Goal: Task Accomplishment & Management: Use online tool/utility

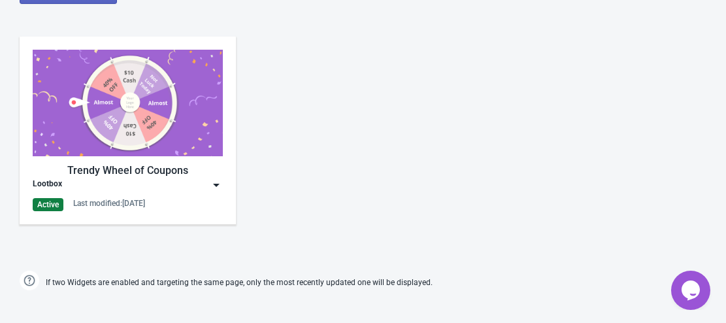
scroll to position [654, 0]
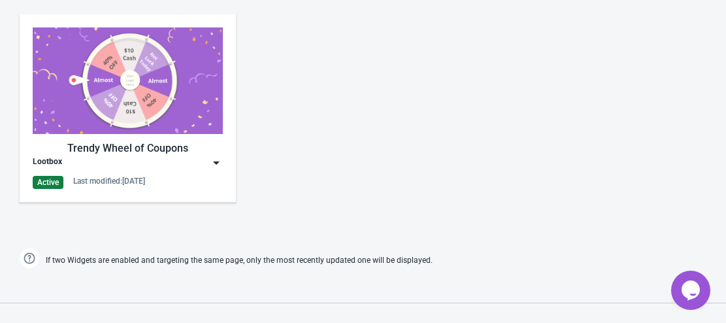
click at [218, 158] on img at bounding box center [216, 162] width 13 height 13
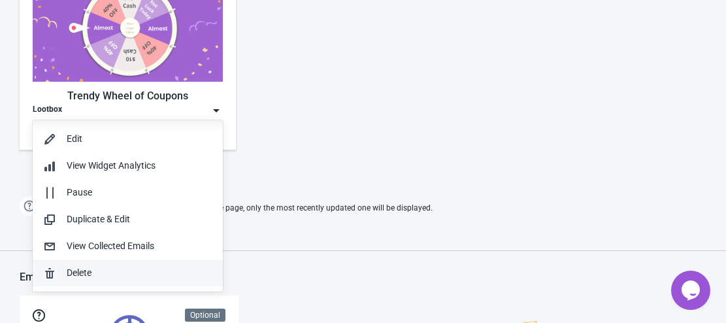
scroll to position [785, 0]
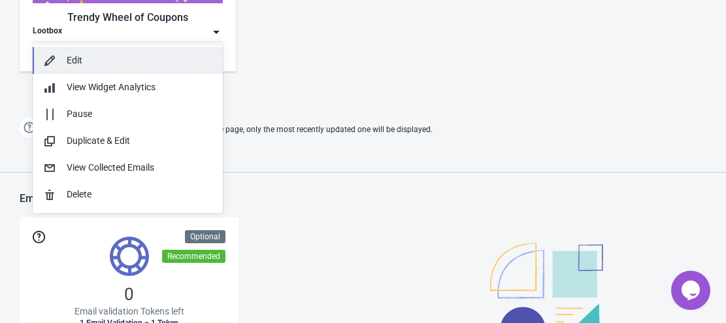
click at [120, 53] on button "Edit" at bounding box center [128, 60] width 190 height 27
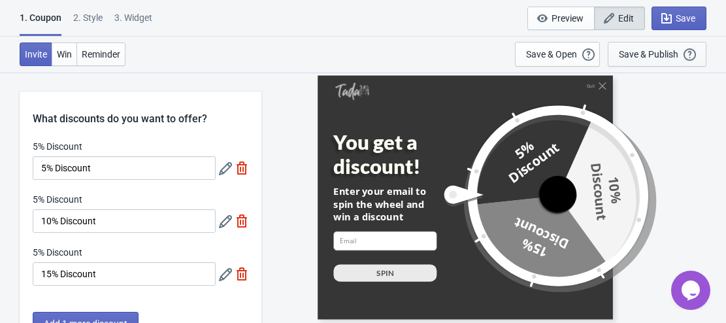
click at [641, 52] on div "Save & Publish" at bounding box center [648, 54] width 59 height 10
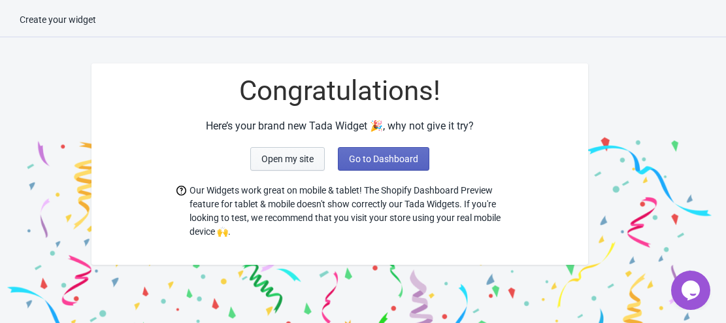
click at [301, 152] on button "Open my site" at bounding box center [287, 159] width 75 height 24
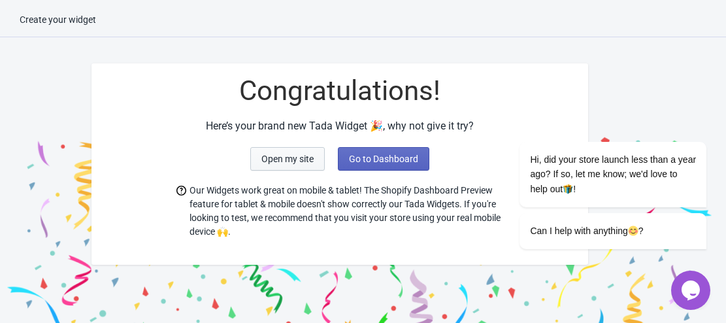
click at [286, 161] on span "Open my site" at bounding box center [288, 159] width 52 height 10
click at [399, 154] on span "Go to Dashboard" at bounding box center [383, 159] width 69 height 10
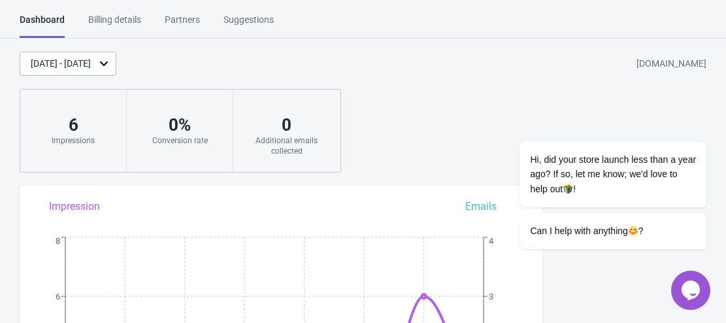
click at [692, 278] on button "Opens Chat This icon Opens the chat window." at bounding box center [690, 290] width 39 height 39
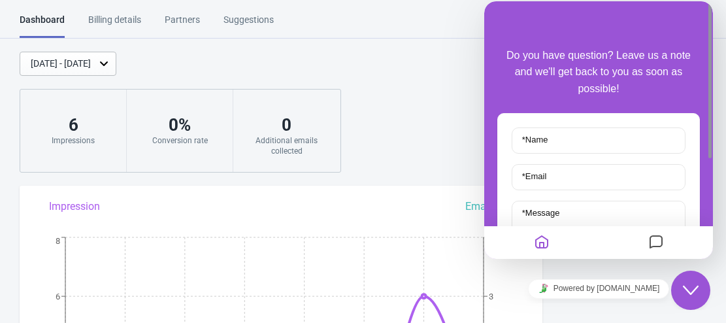
click at [693, 288] on icon "Close Chat This icon closes the chat window." at bounding box center [691, 290] width 16 height 16
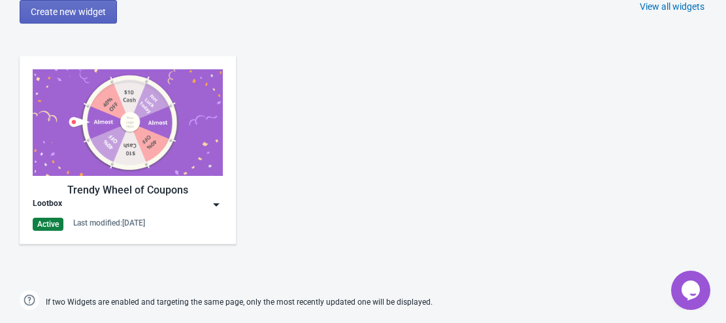
scroll to position [588, 0]
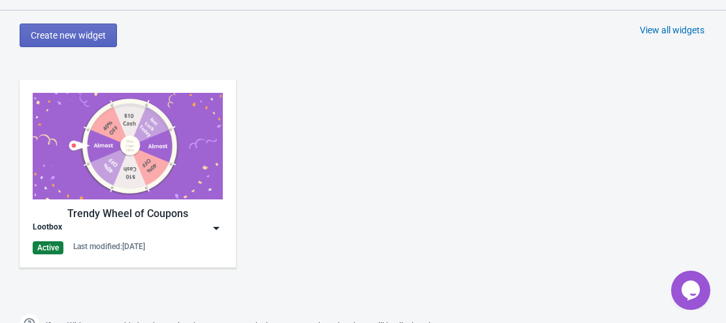
click at [222, 226] on img at bounding box center [216, 228] width 13 height 13
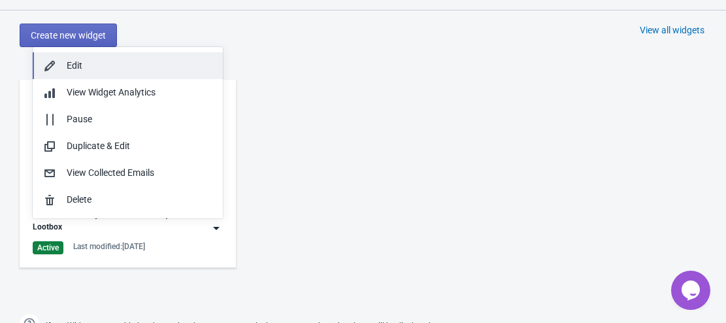
click at [130, 65] on div "Edit" at bounding box center [140, 66] width 146 height 14
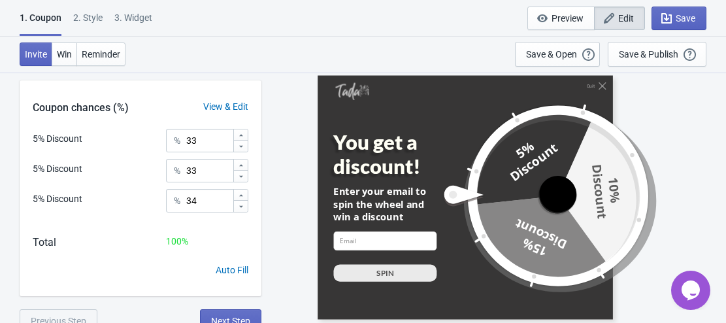
scroll to position [291, 0]
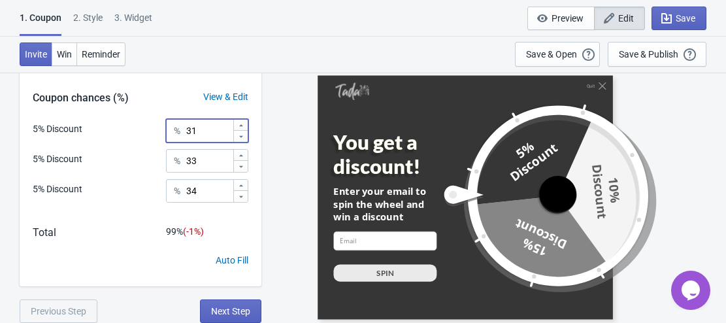
click at [242, 131] on div at bounding box center [240, 136] width 14 height 12
click at [245, 123] on icon at bounding box center [241, 126] width 8 height 8
type input "51"
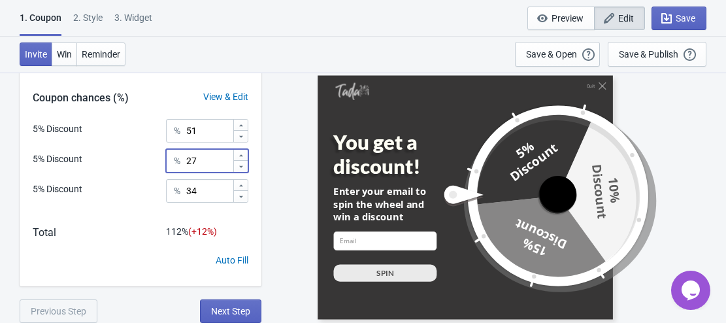
click at [239, 166] on icon at bounding box center [241, 167] width 8 height 8
type input "24"
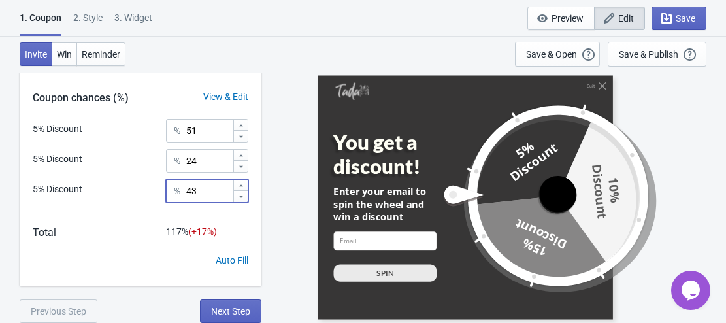
click at [241, 188] on icon at bounding box center [241, 186] width 8 height 8
click at [226, 303] on button "Next Step" at bounding box center [230, 311] width 61 height 24
click at [241, 209] on div "5% Discount % 42" at bounding box center [141, 195] width 216 height 33
click at [243, 197] on icon at bounding box center [241, 197] width 8 height 8
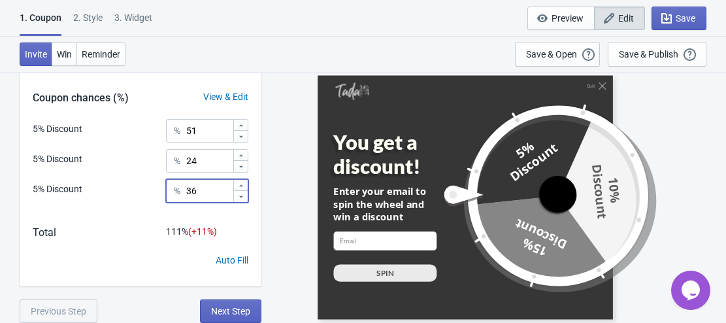
click at [243, 197] on icon at bounding box center [241, 197] width 8 height 8
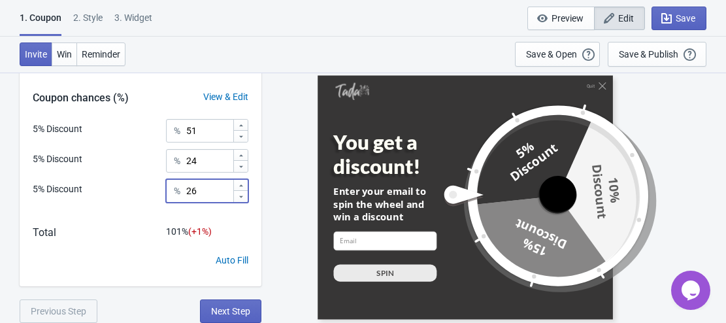
click at [243, 197] on icon at bounding box center [241, 197] width 8 height 8
type input "25"
click at [216, 306] on span "Next Step" at bounding box center [230, 311] width 39 height 10
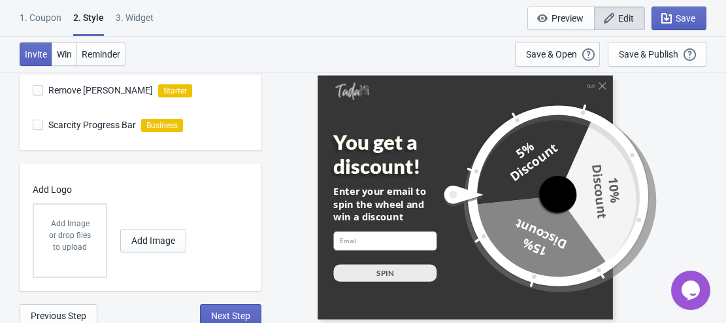
scroll to position [478, 0]
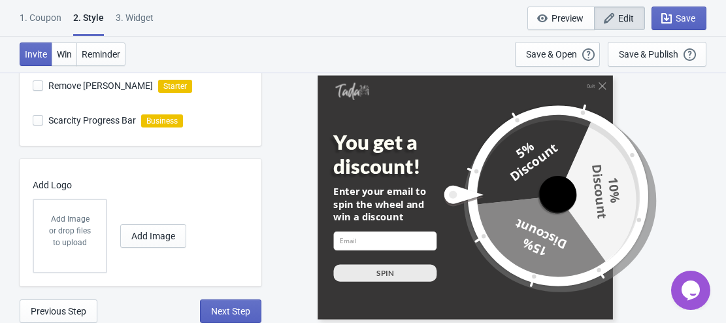
click at [86, 86] on span "Remove Tada Branding" at bounding box center [100, 85] width 105 height 13
click at [33, 86] on input "Remove Tada Branding" at bounding box center [33, 92] width 1 height 24
checkbox input "false"
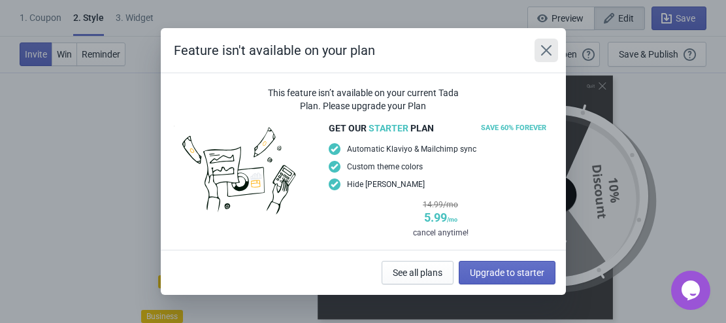
click at [548, 46] on icon "Close" at bounding box center [546, 50] width 13 height 13
radio input "true"
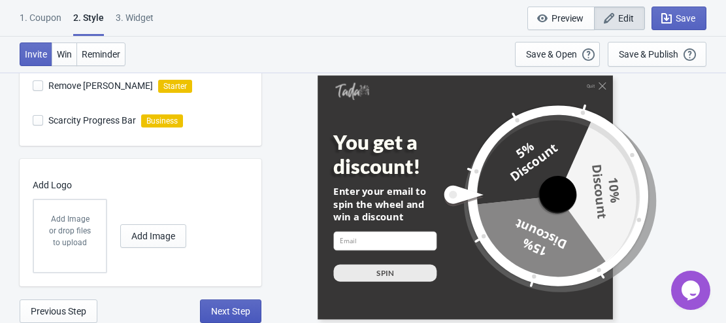
click at [232, 306] on span "Next Step" at bounding box center [230, 311] width 39 height 10
select select "specificPages"
select select "once"
select select "1"
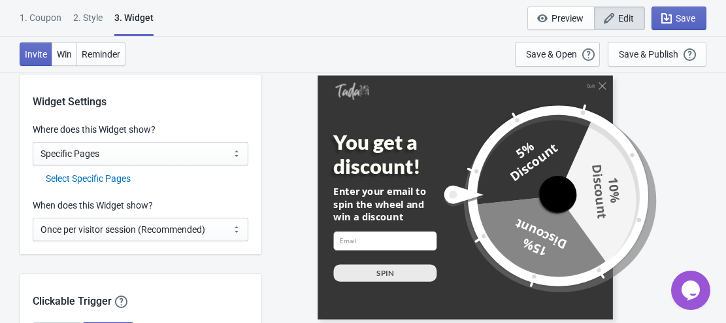
scroll to position [1046, 0]
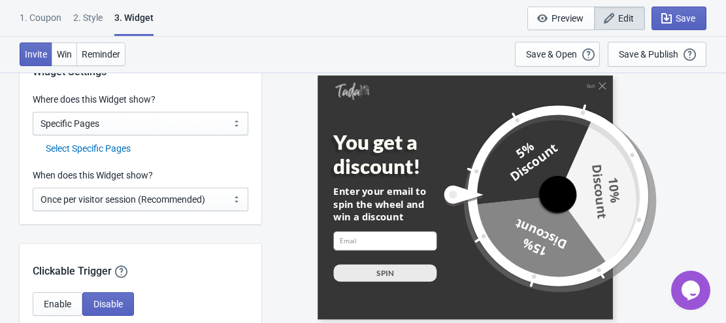
click at [108, 148] on div "Select Specific Pages" at bounding box center [147, 149] width 203 height 14
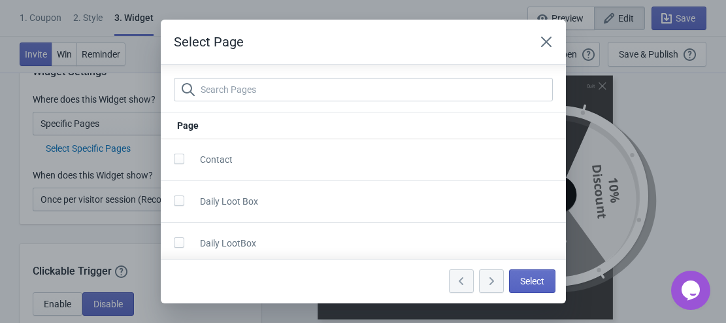
scroll to position [5, 0]
click at [178, 235] on span at bounding box center [179, 237] width 10 height 10
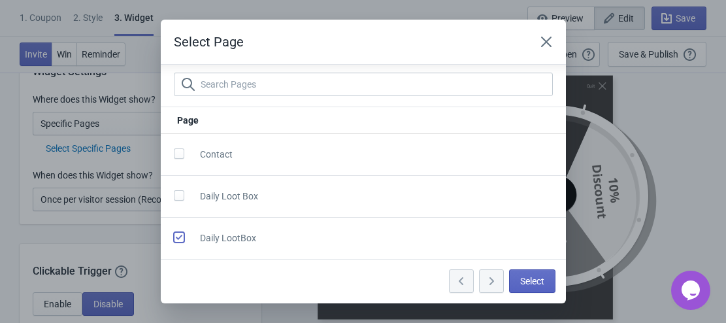
click at [175, 235] on input "checkbox" at bounding box center [174, 244] width 1 height 24
checkbox input "true"
click at [543, 283] on span "Select" at bounding box center [532, 281] width 24 height 10
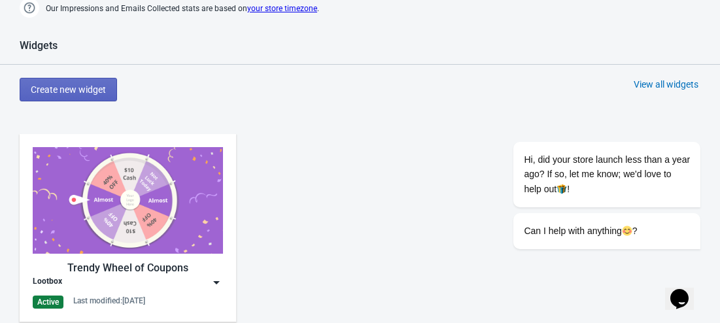
scroll to position [654, 0]
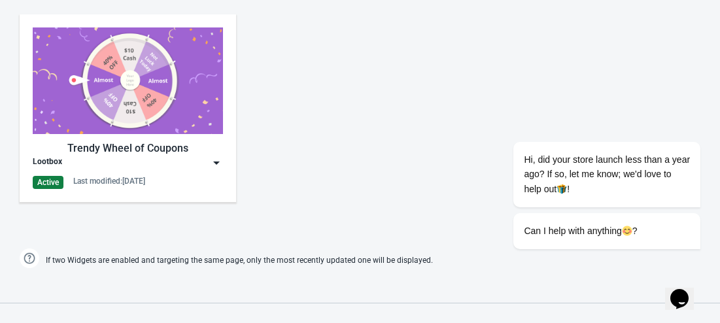
click at [216, 170] on div "Trendy Wheel of Coupons Lootbox Active Last modified: [DATE]" at bounding box center [128, 107] width 190 height 161
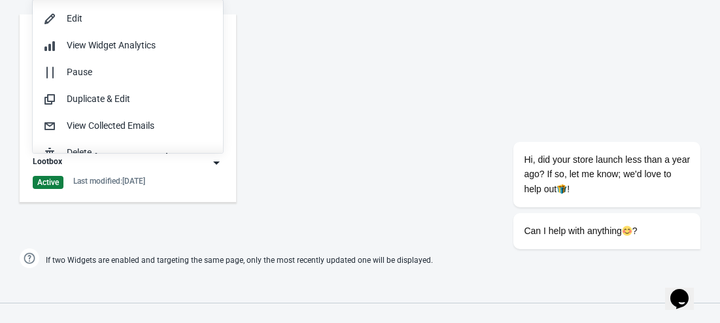
scroll to position [1, 0]
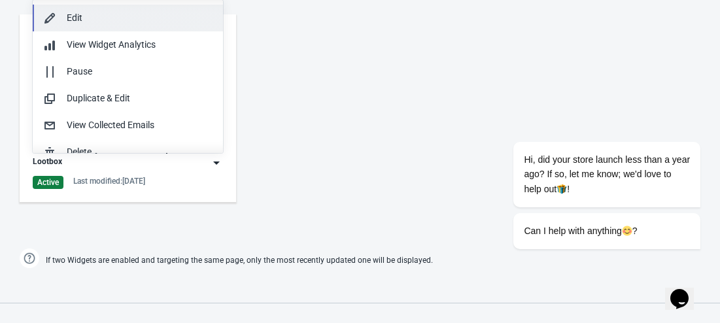
click at [97, 20] on div "Edit" at bounding box center [140, 18] width 146 height 14
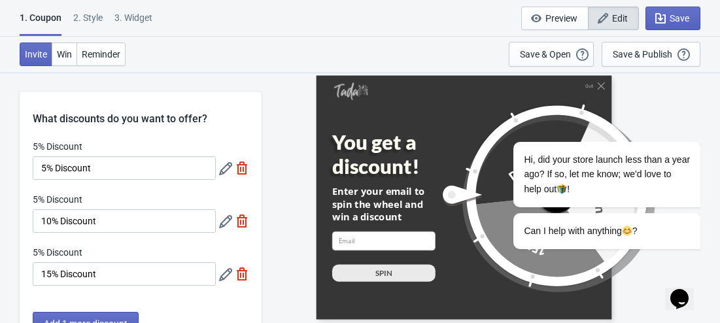
click at [143, 22] on div "3. Widget" at bounding box center [133, 22] width 38 height 23
select select "specificPages"
select select "once"
select select "1"
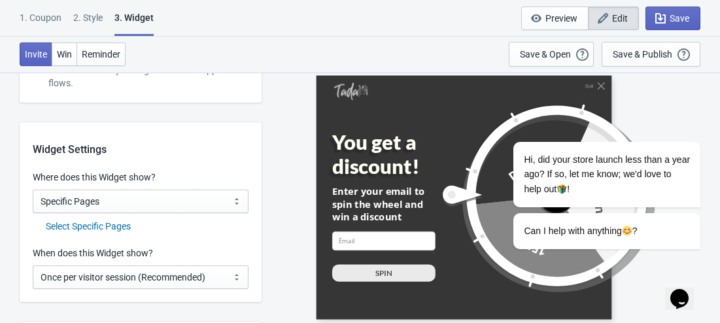
scroll to position [981, 0]
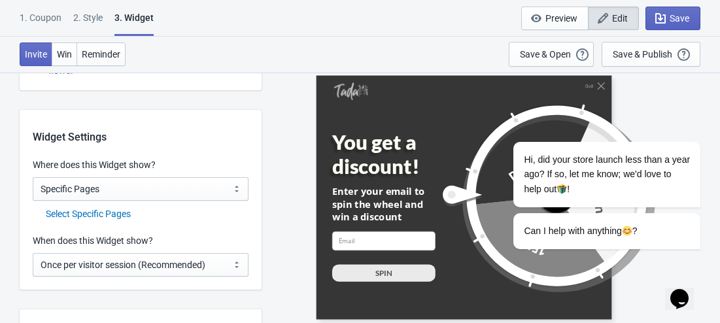
click at [124, 215] on div "Select Specific Pages" at bounding box center [147, 214] width 203 height 14
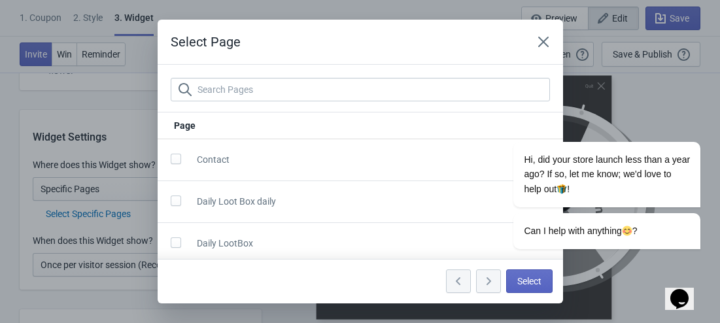
click at [177, 243] on span at bounding box center [176, 242] width 10 height 10
click at [171, 243] on input "checkbox" at bounding box center [171, 249] width 1 height 24
checkbox input "true"
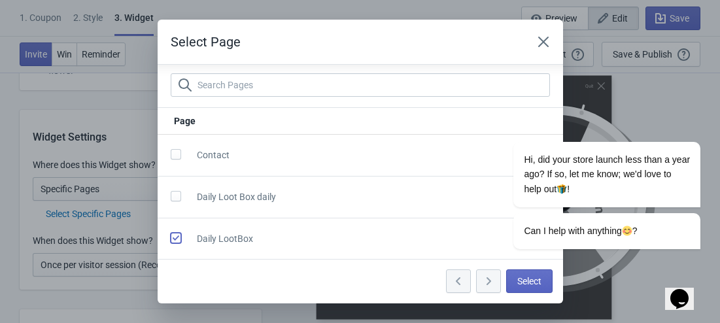
scroll to position [5, 0]
click at [522, 280] on span "Select" at bounding box center [529, 281] width 24 height 10
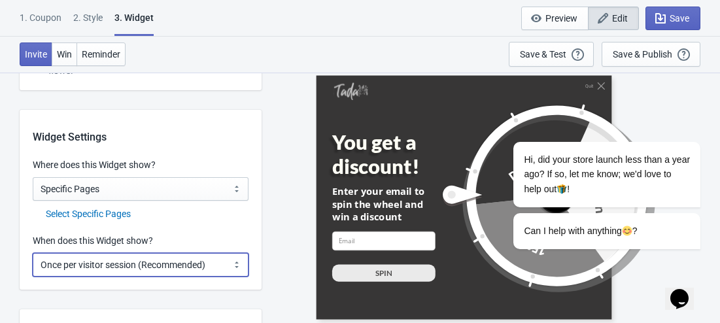
click at [228, 268] on select "Every new visit of page Once every period of time Once per visitor session (Rec…" at bounding box center [141, 265] width 216 height 24
select select "every"
click at [33, 253] on select "Every new visit of page Once every period of time Once per visitor session (Rec…" at bounding box center [141, 265] width 216 height 24
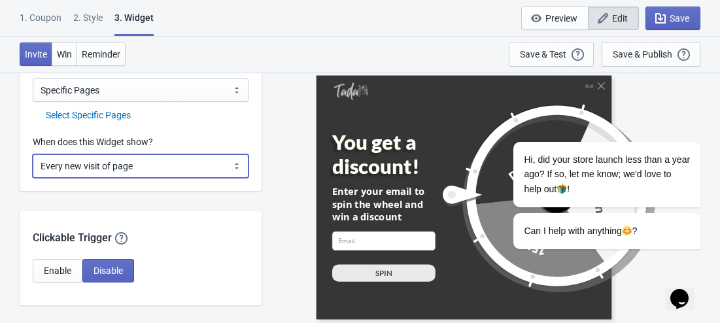
scroll to position [1111, 0]
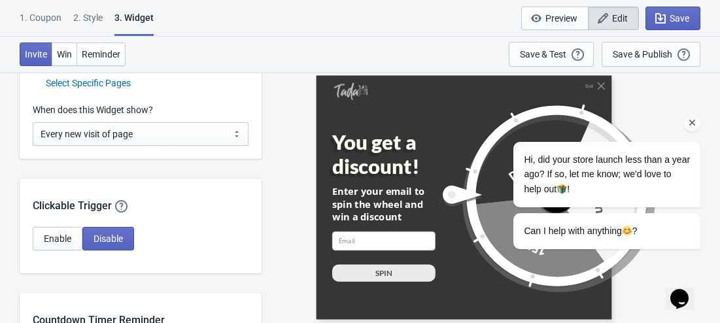
click at [659, 50] on div "Hi, did your store launch less than a year ago? If so, let me know; we'd love t…" at bounding box center [588, 141] width 235 height 241
click at [689, 122] on icon "Chat attention grabber" at bounding box center [692, 123] width 12 height 12
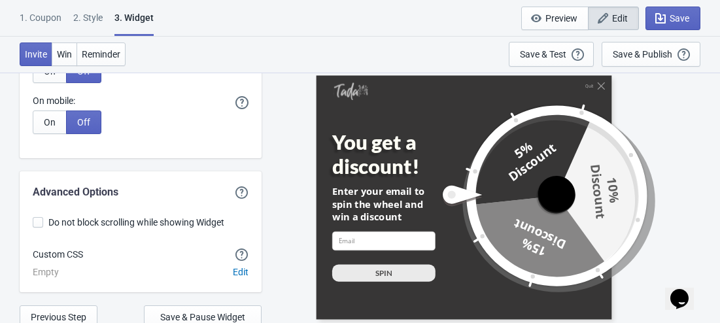
scroll to position [3508, 0]
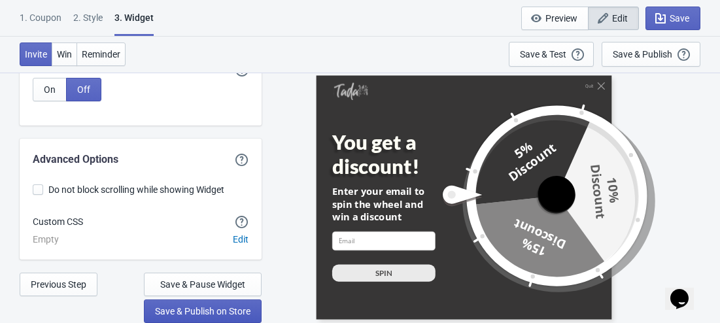
click at [170, 314] on span "Save & Publish on Store" at bounding box center [202, 311] width 95 height 10
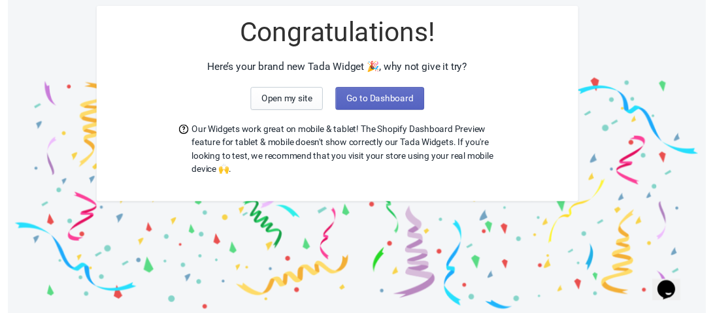
scroll to position [58, 0]
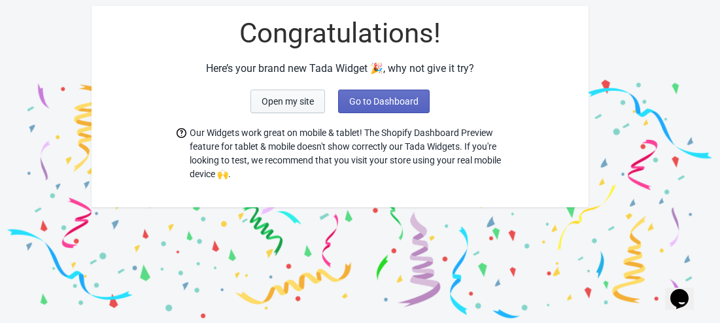
click at [278, 106] on span "Open my site" at bounding box center [288, 101] width 52 height 10
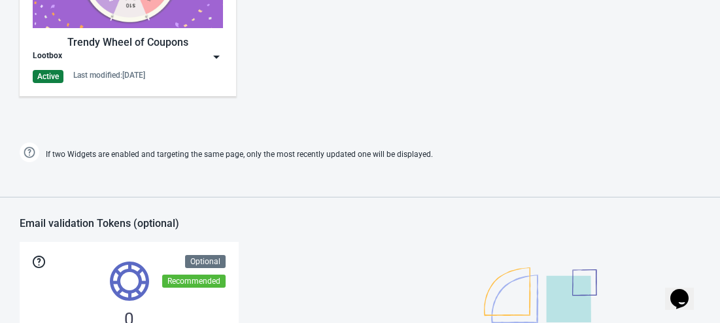
scroll to position [785, 0]
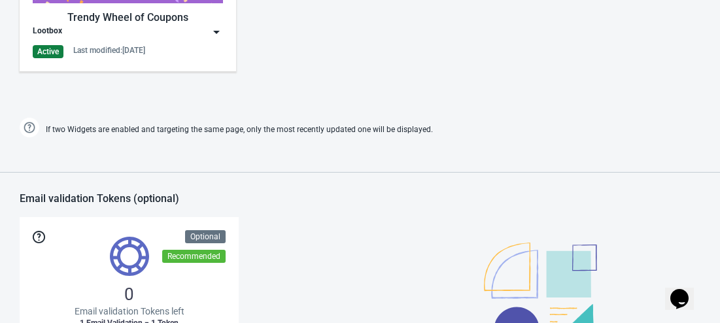
click at [216, 25] on img at bounding box center [216, 31] width 13 height 13
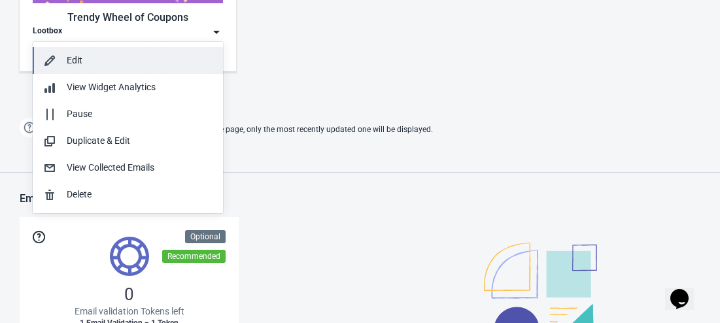
click at [81, 61] on div "Edit" at bounding box center [140, 61] width 146 height 14
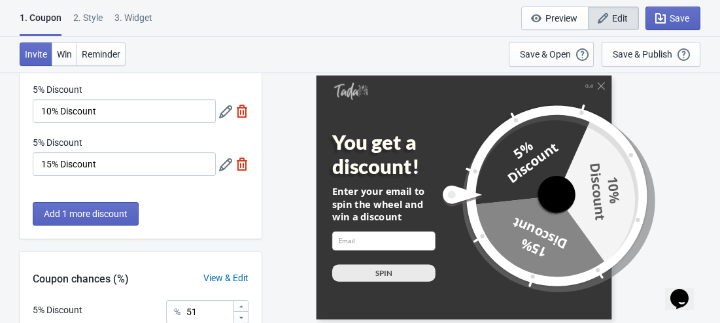
scroll to position [95, 0]
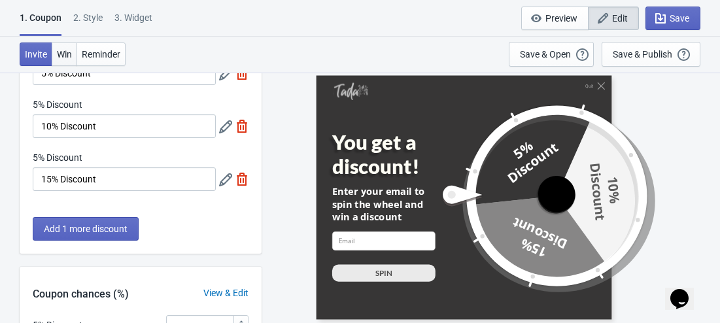
click at [71, 46] on button "Win" at bounding box center [64, 54] width 25 height 24
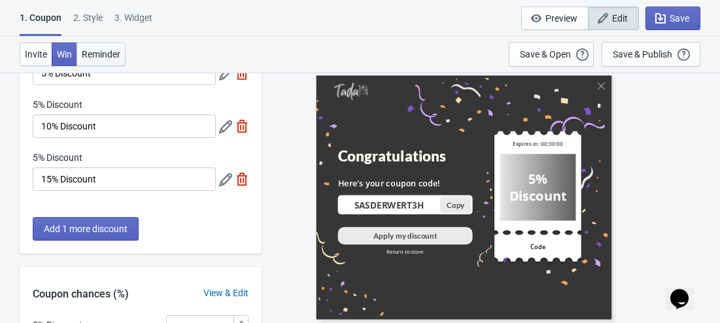
click at [105, 45] on button "Reminder" at bounding box center [100, 54] width 49 height 24
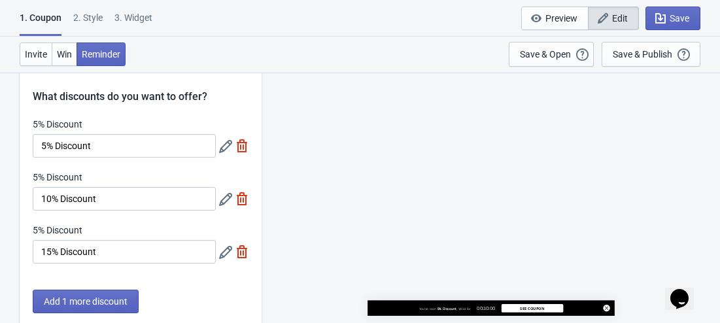
scroll to position [0, 0]
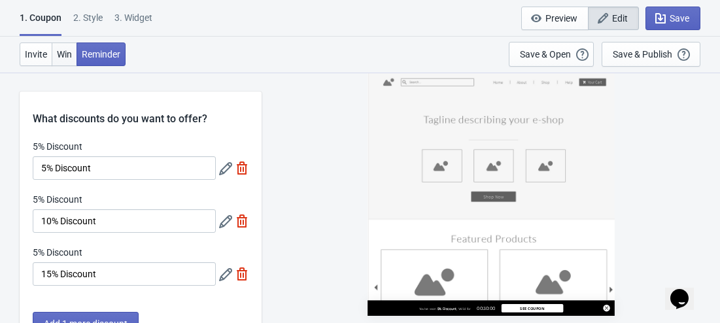
click at [64, 58] on span "Win" at bounding box center [64, 54] width 15 height 10
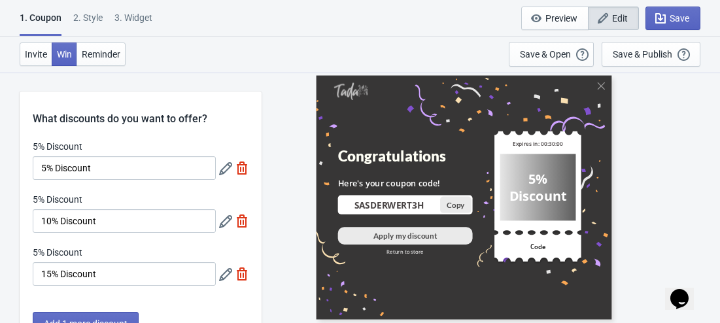
click at [92, 22] on div "2 . Style" at bounding box center [87, 22] width 29 height 23
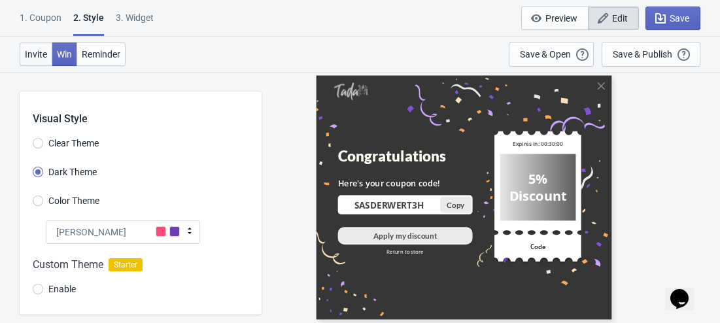
click at [41, 57] on span "Invite" at bounding box center [36, 54] width 22 height 10
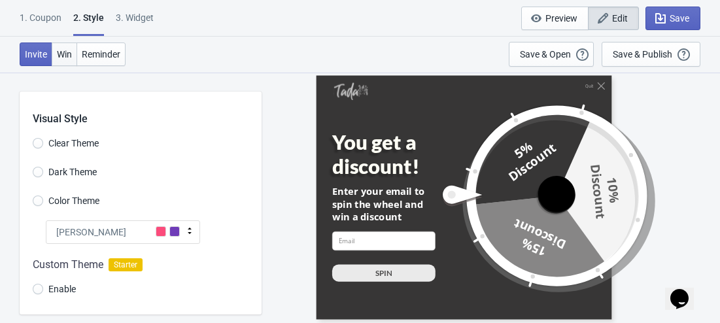
click at [62, 52] on span "Win" at bounding box center [64, 54] width 15 height 10
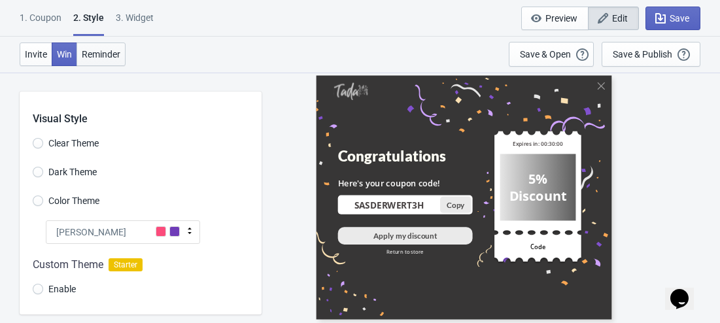
click at [107, 56] on span "Reminder" at bounding box center [101, 54] width 39 height 10
radio input "true"
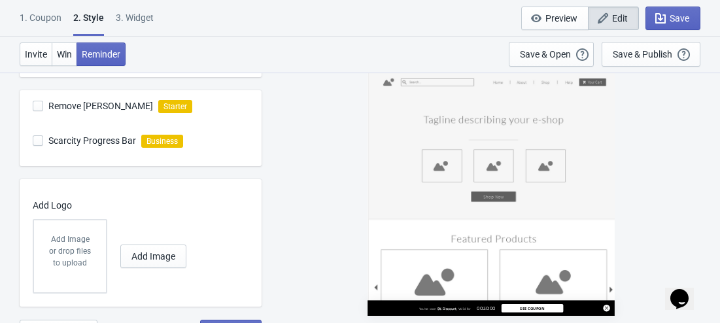
scroll to position [478, 0]
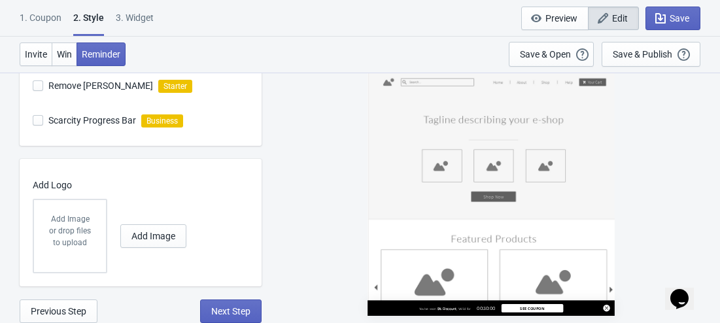
click at [136, 21] on div "3. Widget" at bounding box center [135, 22] width 38 height 23
select select "specificPages"
select select "once"
select select "1"
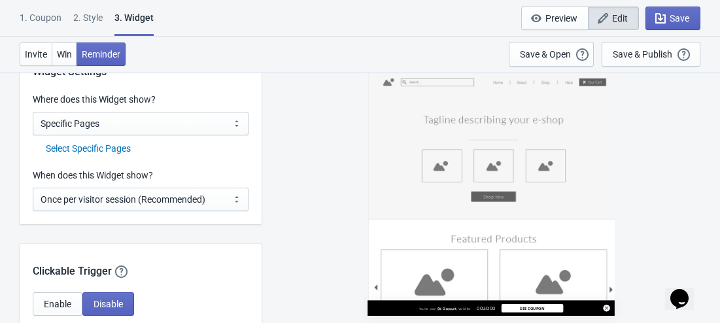
scroll to position [981, 0]
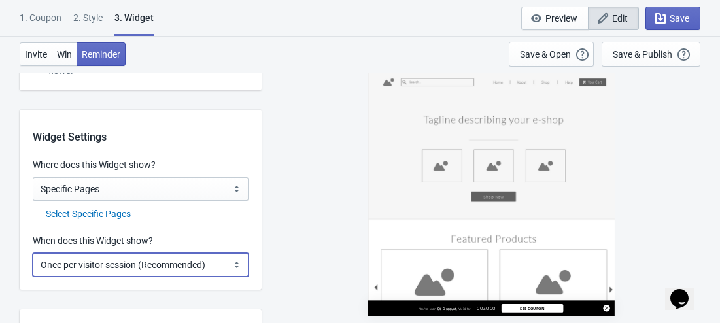
click at [150, 262] on select "Every new visit of page Once every period of time Once per visitor session (Rec…" at bounding box center [141, 265] width 216 height 24
select select "every"
click at [33, 253] on select "Every new visit of page Once every period of time Once per visitor session (Rec…" at bounding box center [141, 265] width 216 height 24
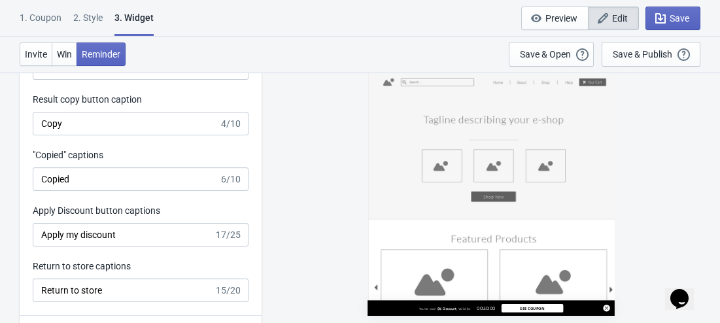
scroll to position [2811, 0]
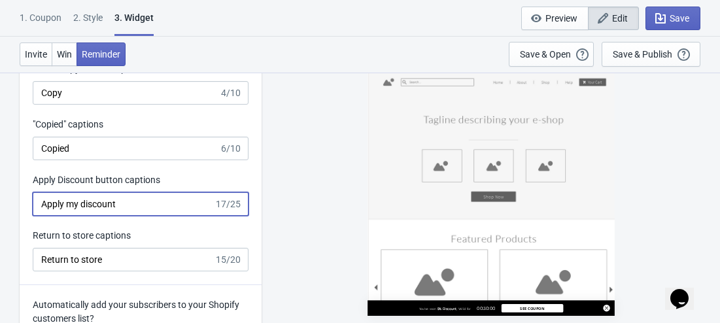
click at [128, 203] on input "Apply my discount" at bounding box center [123, 204] width 181 height 24
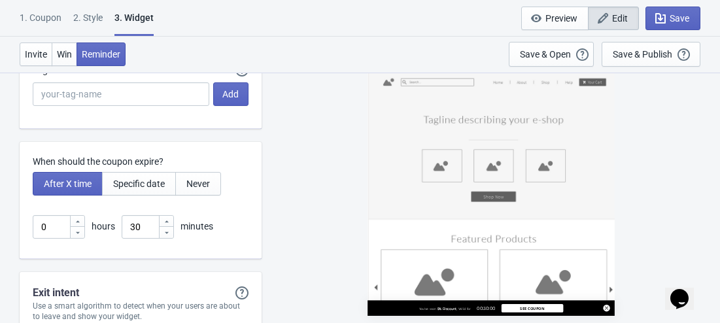
scroll to position [3203, 0]
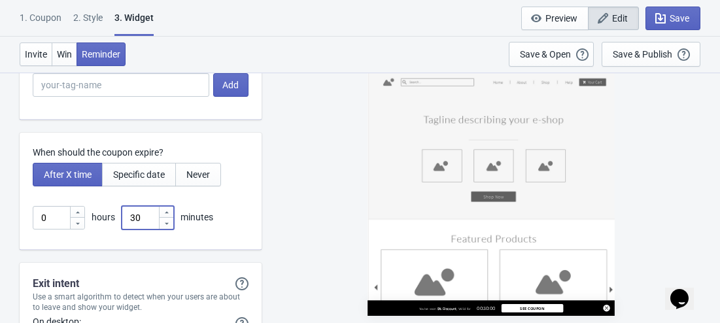
click at [139, 216] on input "30" at bounding box center [140, 218] width 37 height 24
type input "3"
type input "15"
click at [135, 175] on span "Specific date" at bounding box center [139, 174] width 52 height 10
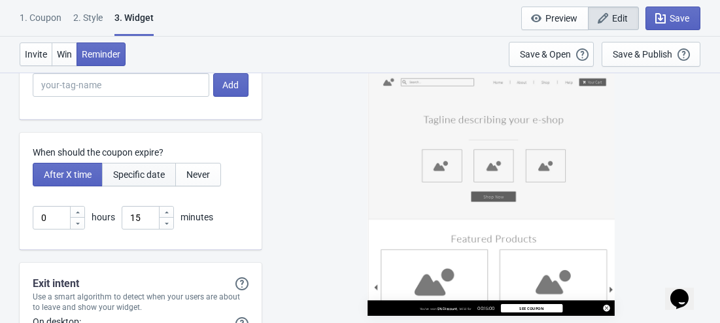
type input ", Valid until"
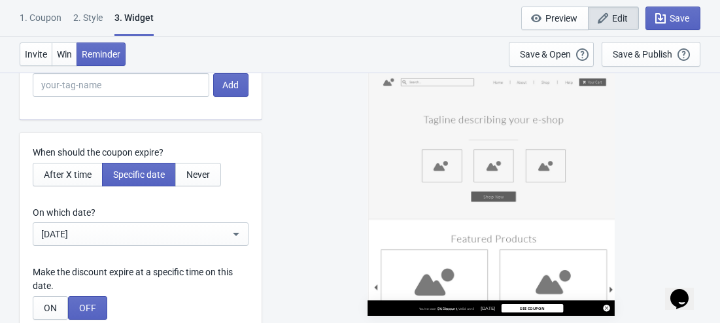
click at [194, 233] on div "Sep 29, 2025" at bounding box center [135, 234] width 188 height 16
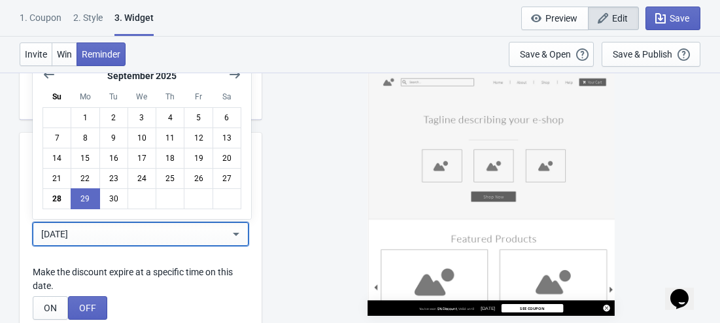
click at [194, 233] on div "Sep 29, 2025" at bounding box center [135, 234] width 188 height 16
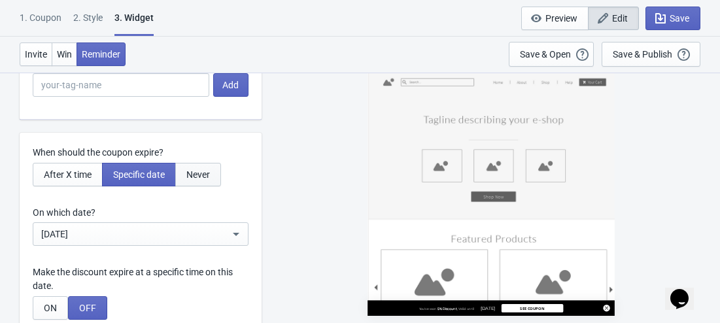
click at [194, 178] on span "Never" at bounding box center [198, 174] width 24 height 10
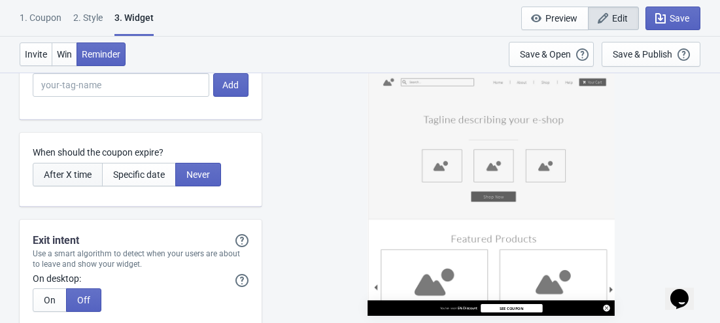
click at [85, 178] on span "After X time" at bounding box center [68, 174] width 48 height 10
type input "Expires in:"
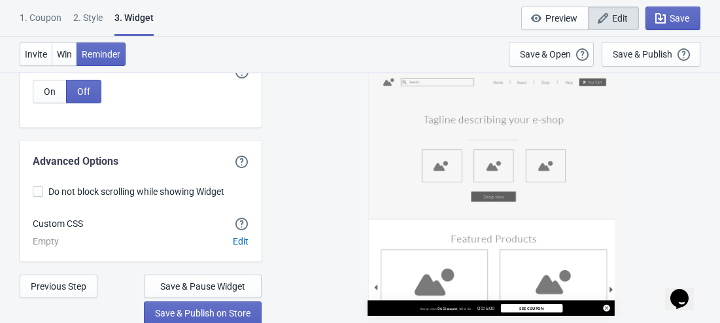
scroll to position [3508, 0]
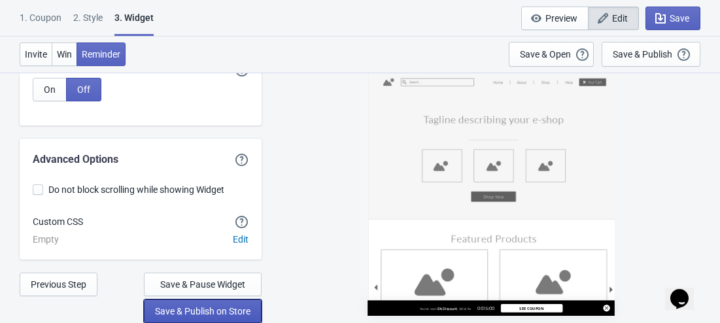
click at [193, 311] on span "Save & Publish on Store" at bounding box center [202, 311] width 95 height 10
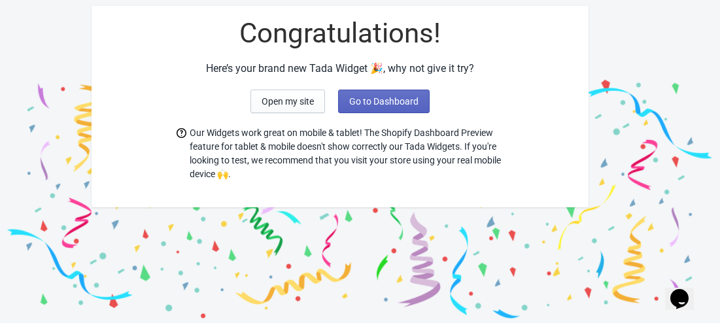
scroll to position [58, 0]
click at [397, 101] on span "Go to Dashboard" at bounding box center [383, 101] width 69 height 10
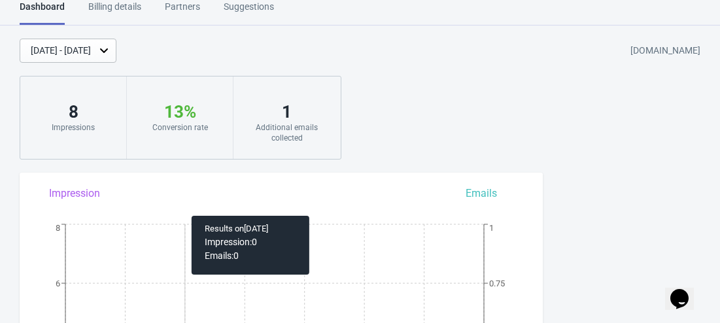
scroll to position [58, 0]
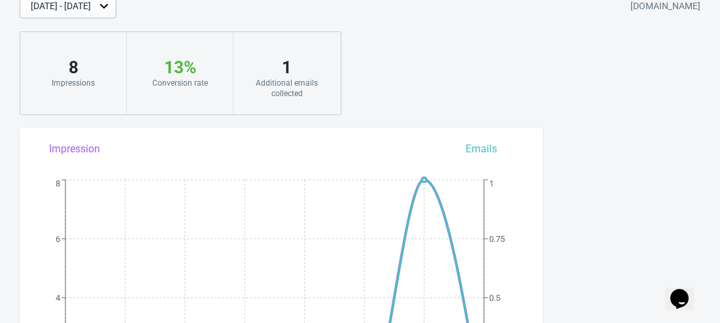
click at [303, 81] on div "Additional emails collected" at bounding box center [286, 88] width 80 height 21
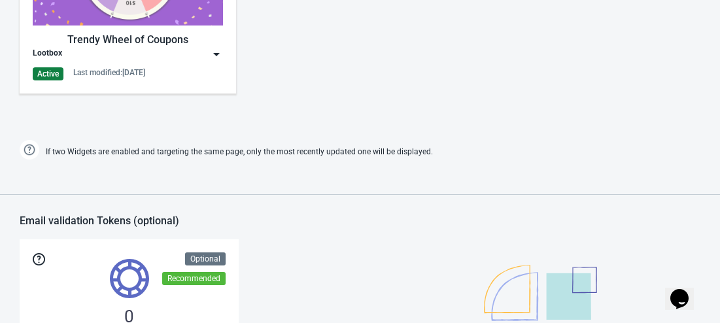
scroll to position [785, 0]
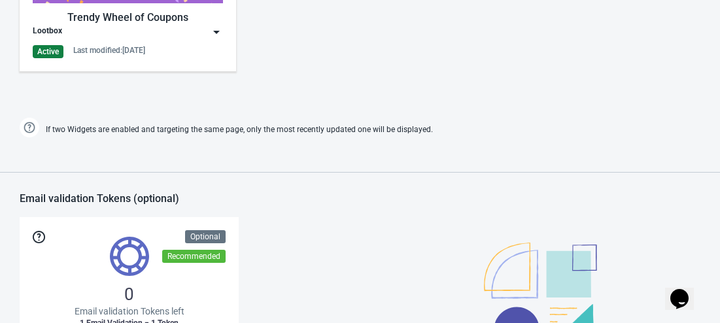
click at [203, 32] on div "Lootbox" at bounding box center [128, 31] width 190 height 13
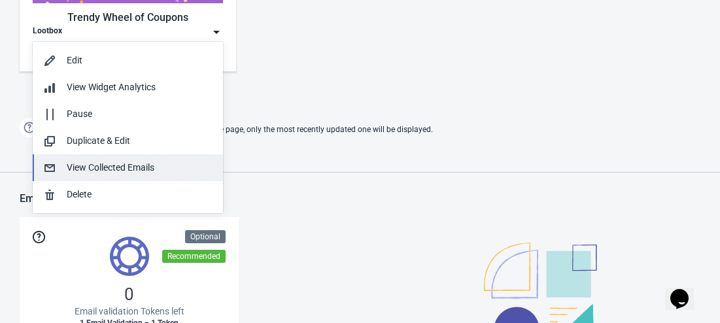
click at [130, 169] on div "View Collected Emails" at bounding box center [140, 168] width 146 height 14
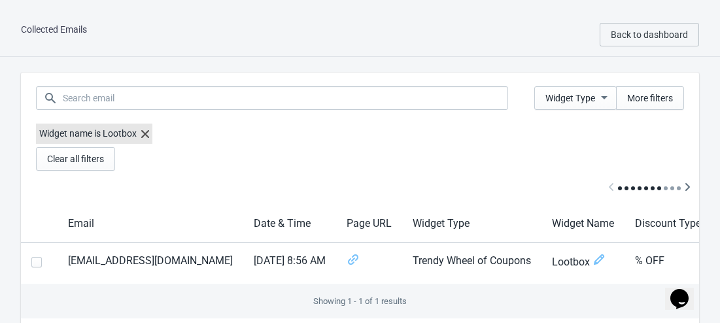
click at [142, 130] on icon at bounding box center [145, 134] width 8 height 8
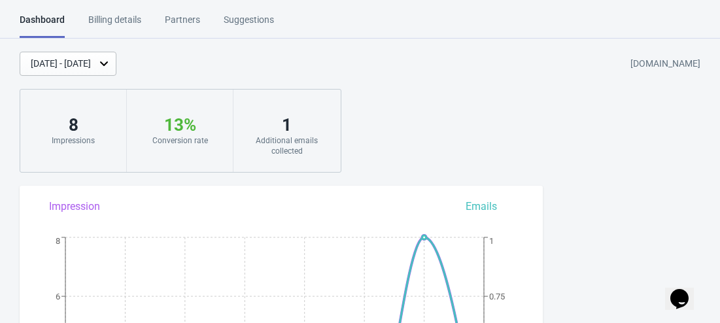
click at [130, 24] on div "Billing details" at bounding box center [114, 24] width 53 height 23
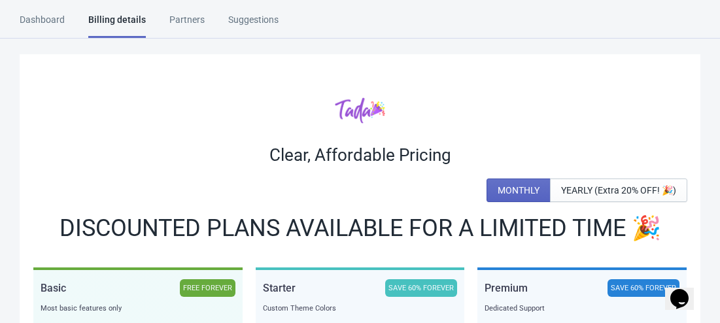
click at [190, 22] on div "Partners" at bounding box center [186, 24] width 35 height 23
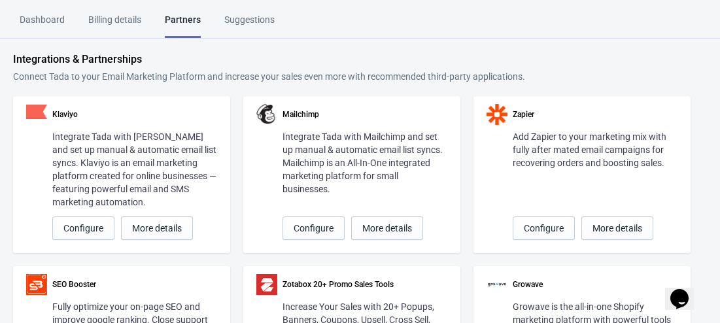
click at [240, 22] on div "Suggestions" at bounding box center [249, 24] width 50 height 23
click at [46, 18] on div "Dashboard" at bounding box center [42, 24] width 45 height 23
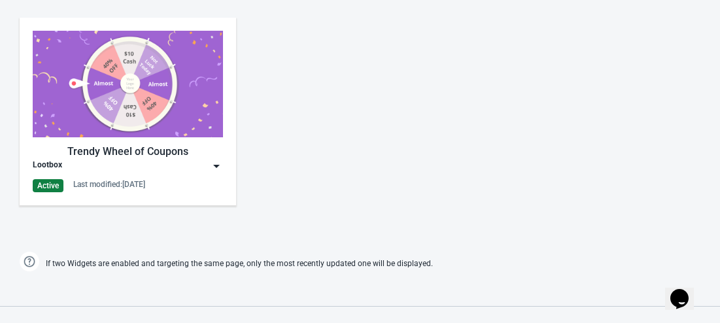
scroll to position [654, 0]
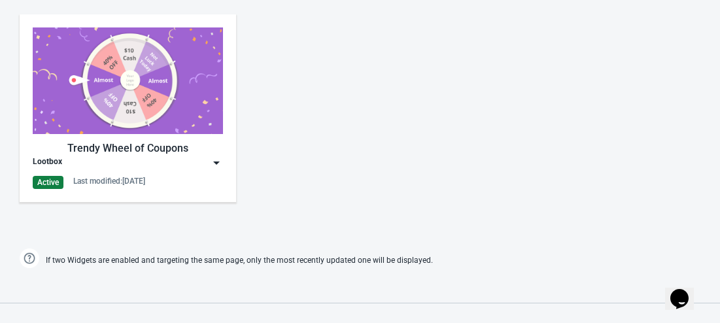
click at [224, 173] on div "Trendy Wheel of Coupons Lootbox Active Last modified: [DATE]" at bounding box center [128, 108] width 216 height 188
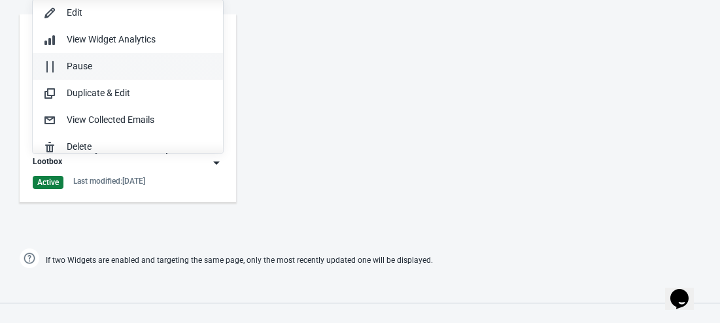
scroll to position [0, 0]
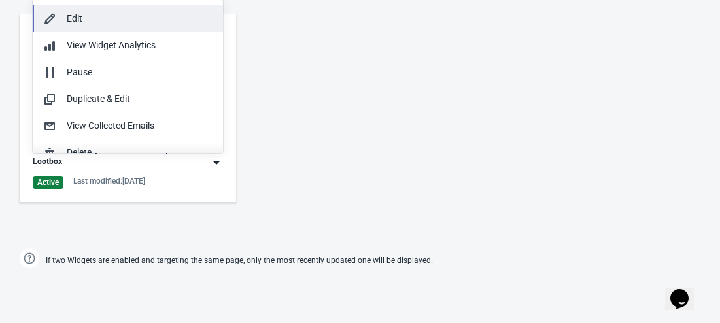
click at [100, 16] on div "Edit" at bounding box center [140, 19] width 146 height 14
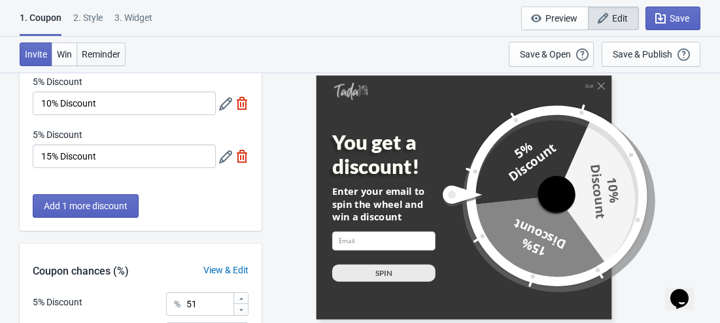
scroll to position [95, 0]
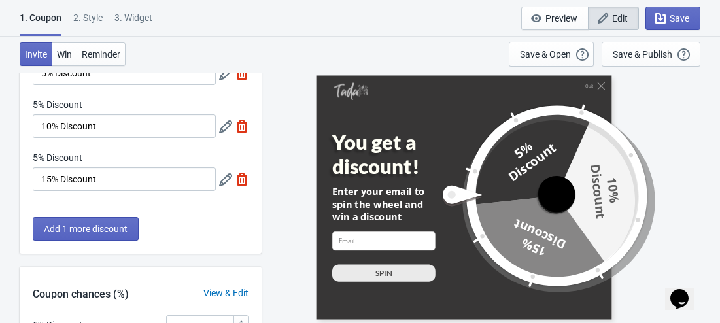
click at [119, 20] on div "3. Widget" at bounding box center [133, 22] width 38 height 23
select select "specificPages"
select select "1"
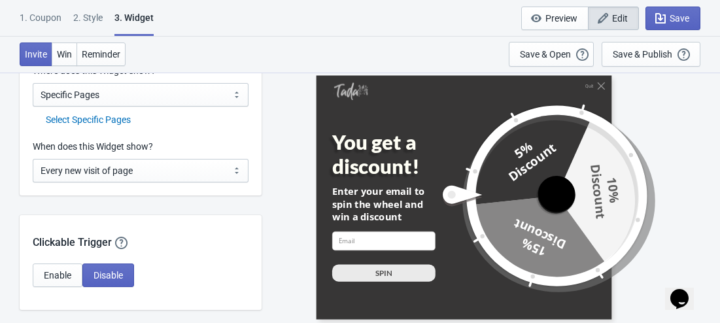
scroll to position [1046, 0]
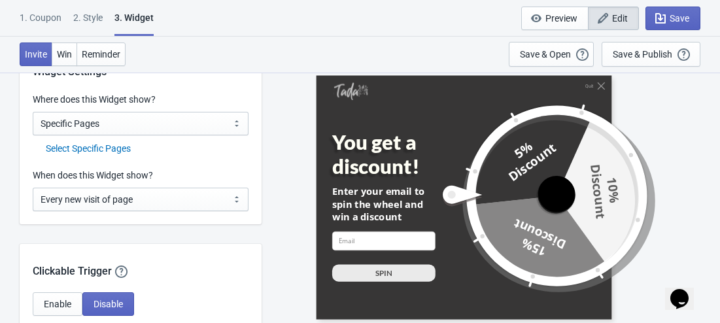
click at [110, 148] on div "Select Specific Pages" at bounding box center [147, 149] width 203 height 14
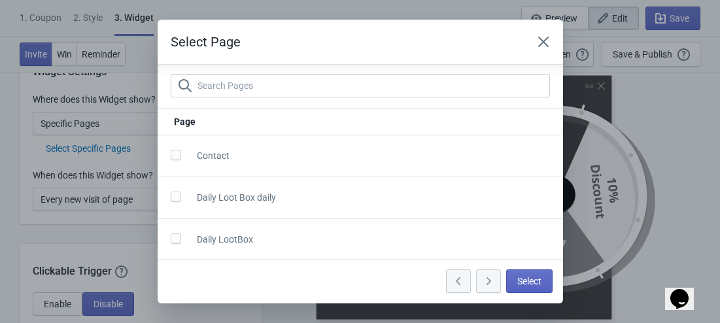
scroll to position [5, 0]
click at [173, 241] on span at bounding box center [176, 237] width 10 height 10
click at [171, 241] on input "checkbox" at bounding box center [171, 244] width 1 height 24
checkbox input "true"
click at [482, 278] on div at bounding box center [488, 281] width 25 height 24
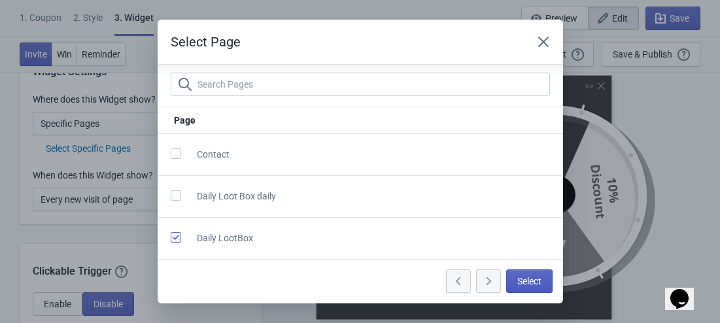
click at [523, 284] on span "Select" at bounding box center [529, 281] width 24 height 10
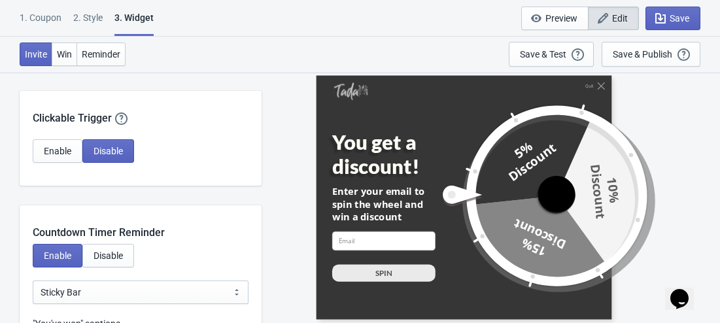
scroll to position [1177, 0]
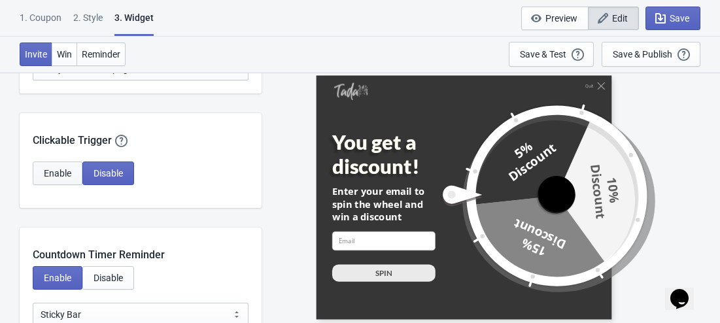
click at [70, 171] on span "Enable" at bounding box center [57, 173] width 27 height 10
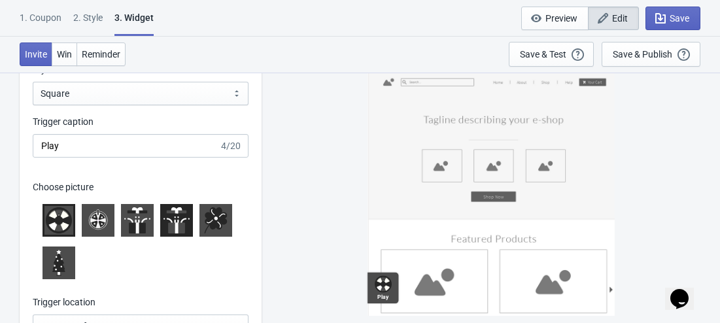
scroll to position [1373, 0]
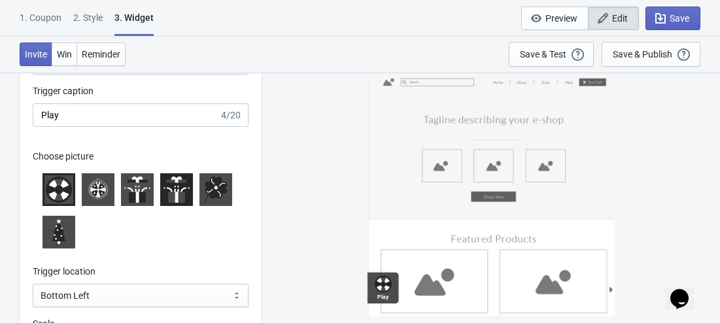
click at [133, 190] on icon at bounding box center [137, 190] width 26 height 26
click at [176, 195] on icon at bounding box center [176, 197] width 3 height 11
click at [139, 193] on icon at bounding box center [137, 191] width 3 height 23
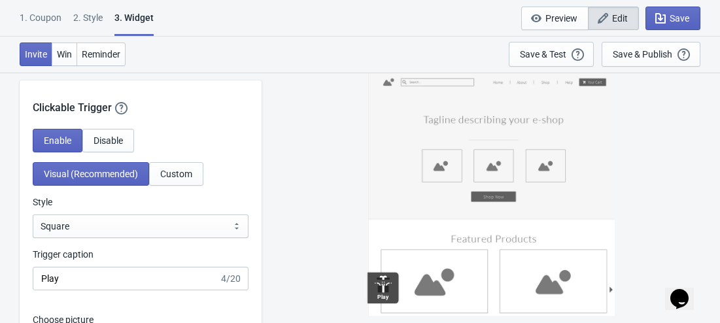
scroll to position [1177, 0]
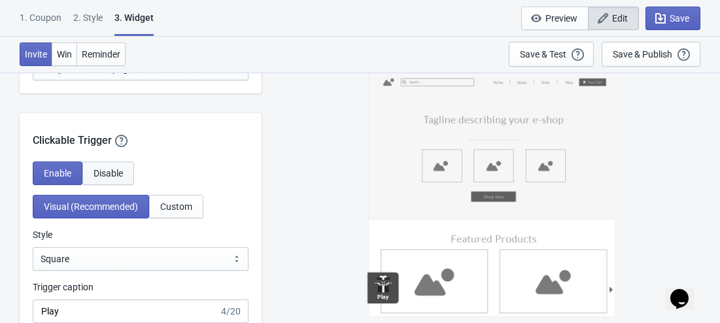
click at [110, 173] on span "Disable" at bounding box center [107, 173] width 29 height 10
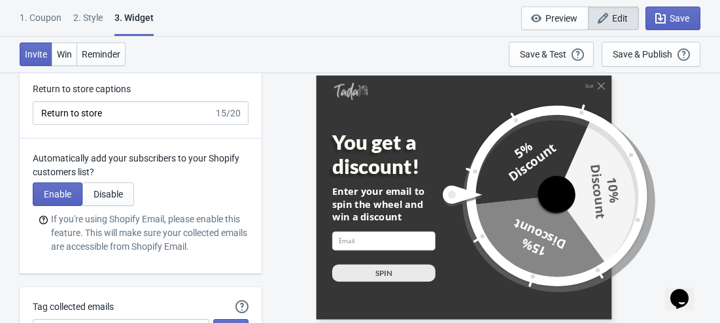
scroll to position [3007, 0]
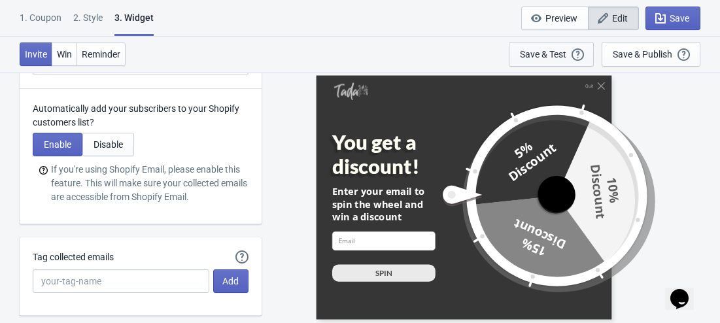
click at [530, 54] on div "Save & Test" at bounding box center [543, 54] width 46 height 10
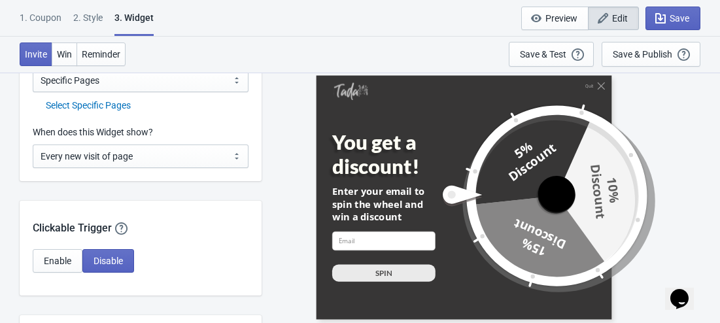
scroll to position [1024, 0]
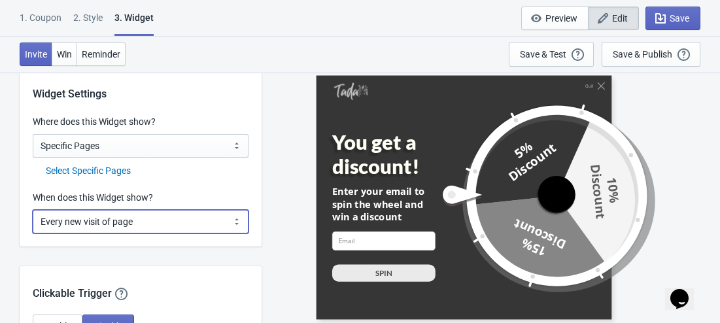
click at [167, 214] on select "Every new visit of page Once every period of time Once per visitor session (Rec…" at bounding box center [141, 222] width 216 height 24
click at [33, 210] on select "Every new visit of page Once every period of time Once per visitor session (Rec…" at bounding box center [141, 222] width 216 height 24
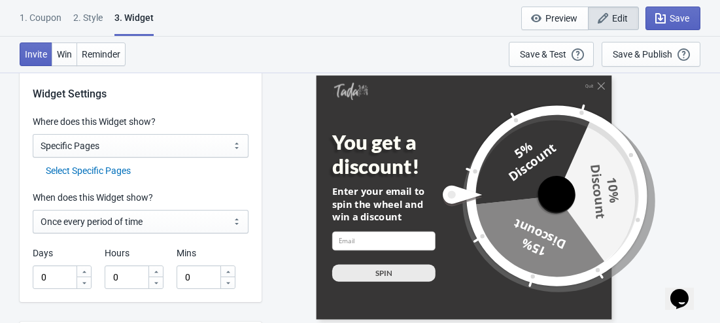
click at [151, 252] on div "Hours" at bounding box center [134, 254] width 59 height 16
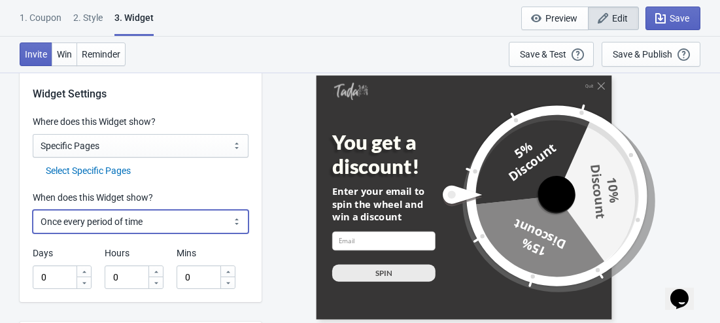
click at [154, 226] on select "Every new visit of page Once every period of time Once per visitor session (Rec…" at bounding box center [141, 222] width 216 height 24
select select "every"
click at [33, 210] on select "Every new visit of page Once every period of time Once per visitor session (Rec…" at bounding box center [141, 222] width 216 height 24
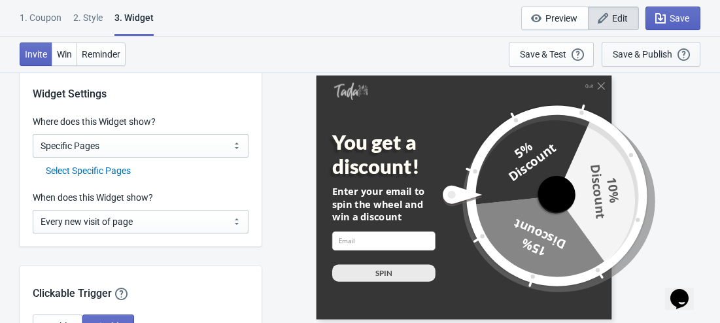
click at [652, 46] on button "Save & Publish This option will save your Widget so that it will be visible to …" at bounding box center [650, 54] width 99 height 25
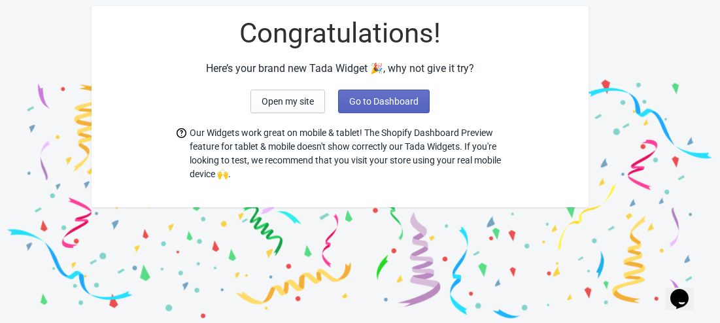
scroll to position [58, 0]
click at [300, 107] on button "Open my site" at bounding box center [287, 102] width 75 height 24
